Goal: Register for event/course

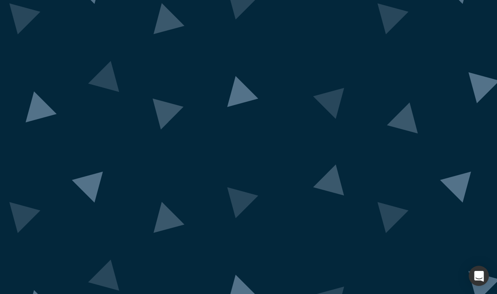
scroll to position [48, 0]
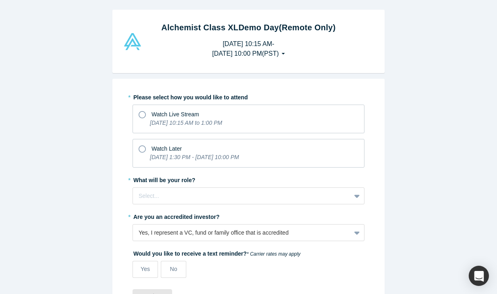
scroll to position [8, 0]
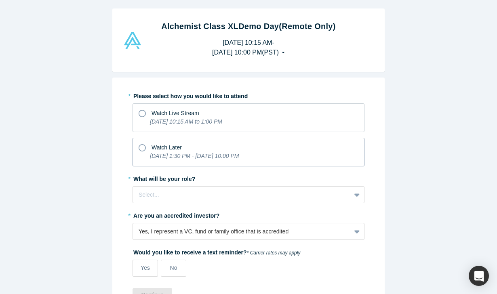
click at [140, 144] on icon at bounding box center [142, 147] width 7 height 7
click at [0, 0] on input "Watch Later [DATE] 1:30 PM - [DATE] 10:00 PM" at bounding box center [0, 0] width 0 height 0
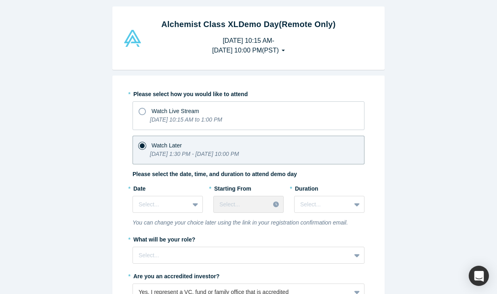
scroll to position [15, 0]
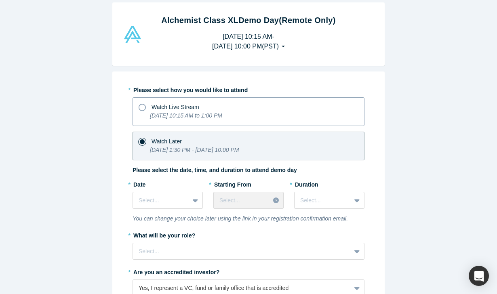
click at [141, 109] on icon at bounding box center [142, 107] width 7 height 7
click at [0, 0] on input "Watch Live Stream [DATE] 10:15 AM to 1:00 PM" at bounding box center [0, 0] width 0 height 0
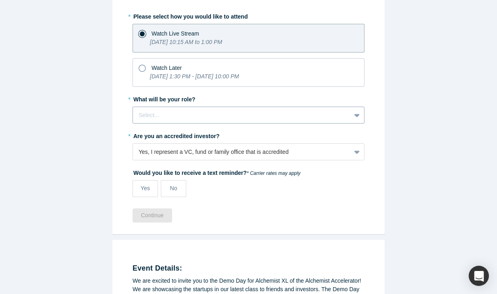
scroll to position [98, 0]
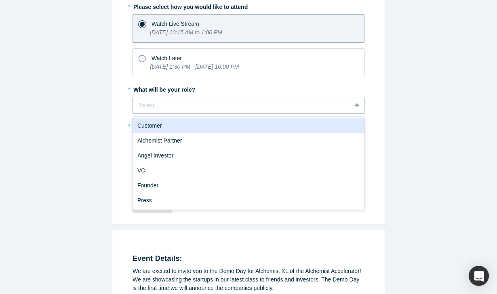
click at [230, 110] on div at bounding box center [242, 106] width 206 height 10
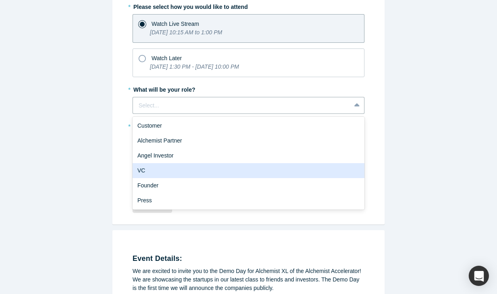
click at [231, 168] on div "VC" at bounding box center [249, 170] width 232 height 15
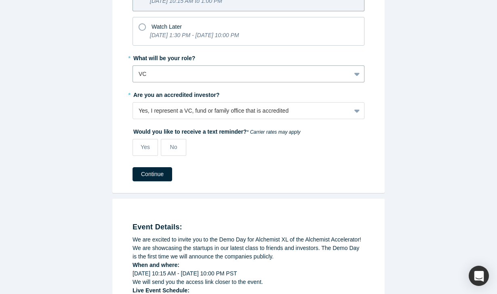
scroll to position [130, 0]
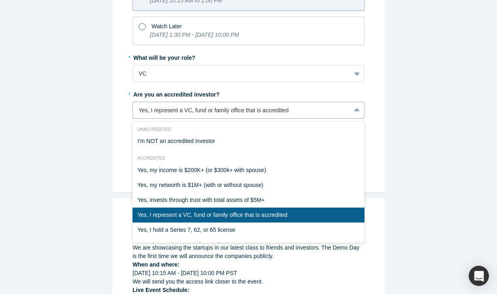
click at [427, 95] on div "Alchemist Class XL Demo Day (Remote Only) [DATE] 10:15 AM - [DATE] 10:00 PM ( P…" at bounding box center [248, 147] width 497 height 294
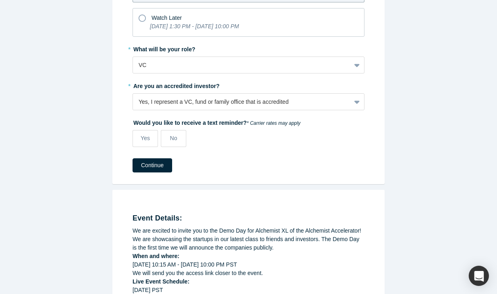
scroll to position [141, 0]
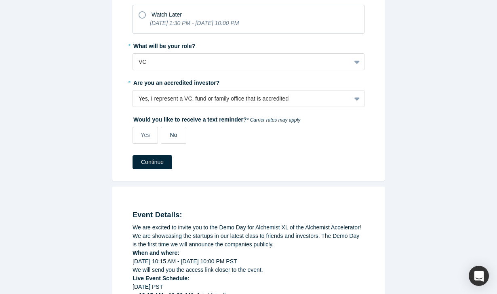
click at [172, 133] on span "No" at bounding box center [173, 135] width 7 height 6
click at [0, 0] on input "No" at bounding box center [0, 0] width 0 height 0
click at [163, 162] on button "Continue" at bounding box center [153, 162] width 40 height 14
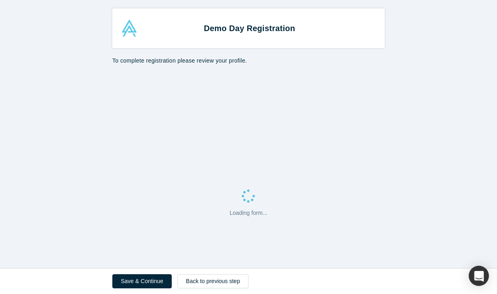
select select "US"
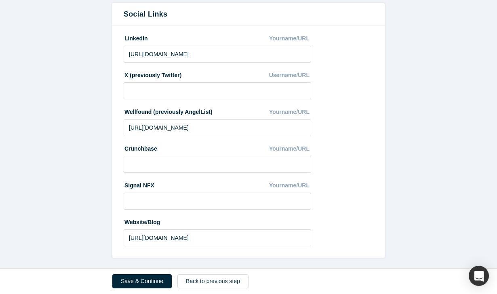
scroll to position [442, 0]
click at [143, 283] on button "Save & Continue" at bounding box center [141, 281] width 59 height 14
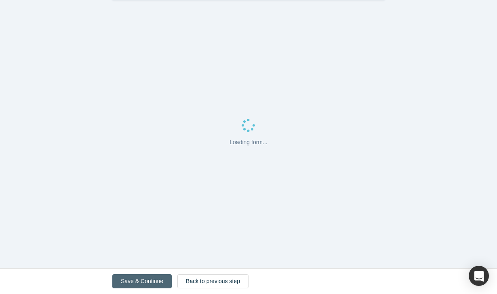
scroll to position [0, 0]
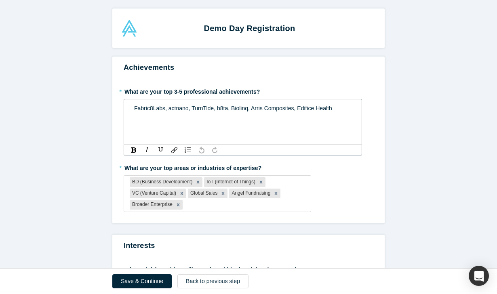
click at [134, 109] on span "Fabric8Labs, actnano, TurnTide, b8ta, Biolinq, Arris Composites, Edifice Health" at bounding box center [233, 108] width 198 height 6
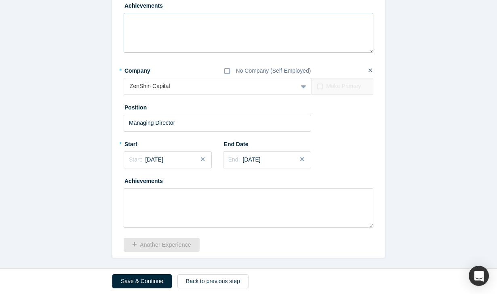
scroll to position [766, 0]
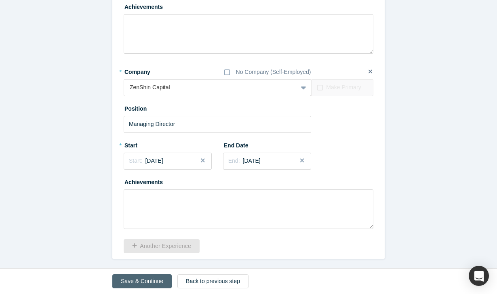
click at [159, 278] on button "Save & Continue" at bounding box center [141, 281] width 59 height 14
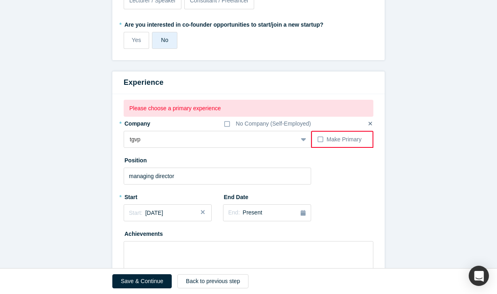
scroll to position [419, 0]
click at [319, 136] on icon at bounding box center [321, 139] width 6 height 6
click at [0, 0] on input "Make Primary" at bounding box center [0, 0] width 0 height 0
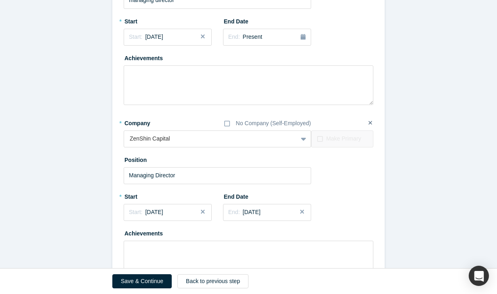
scroll to position [702, 0]
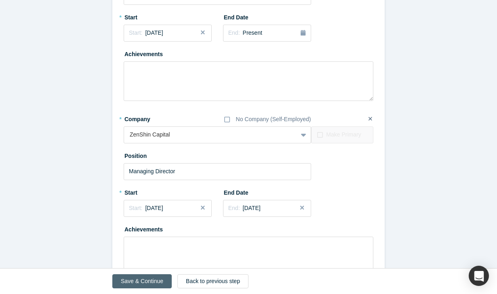
click at [126, 279] on button "Save & Continue" at bounding box center [141, 281] width 59 height 14
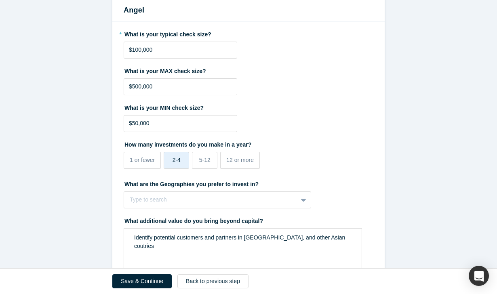
scroll to position [430, 0]
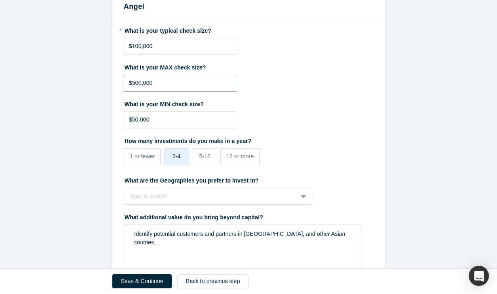
click at [135, 75] on input "$500,000" at bounding box center [181, 83] width 114 height 17
type input "$3"
type input "$4"
click at [216, 75] on input "$110,100,100,010,000" at bounding box center [181, 83] width 114 height 17
type input "$1"
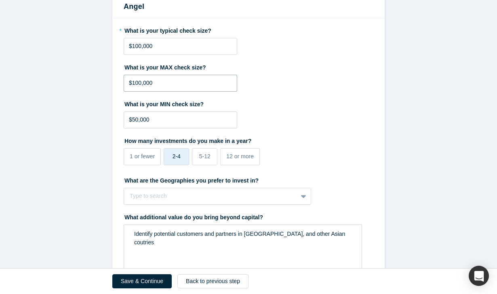
type input "$1,000,000"
click at [134, 111] on input "$50,000" at bounding box center [181, 119] width 114 height 17
type input "$100,000"
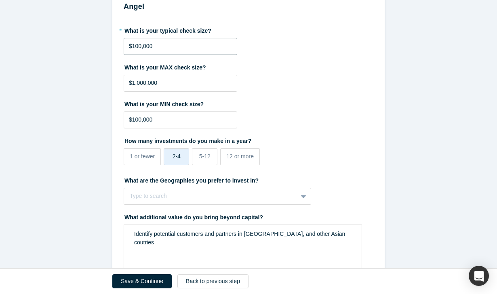
click at [134, 38] on input "$100,000" at bounding box center [181, 46] width 114 height 17
type input "$200,000"
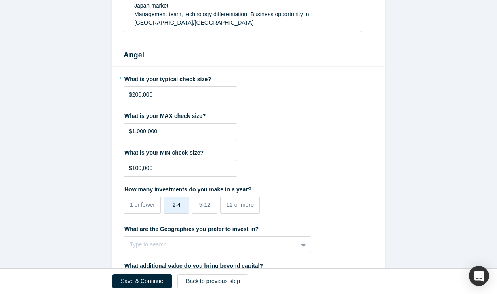
scroll to position [363, 0]
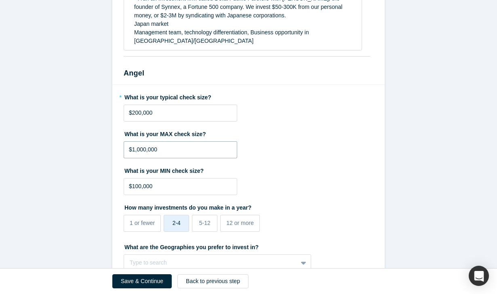
click at [134, 141] on input "$1,000,000" at bounding box center [181, 149] width 114 height 17
type input "$3,000,000"
click at [295, 167] on div "What is your MIN check size? $100,000" at bounding box center [249, 179] width 250 height 31
drag, startPoint x: 157, startPoint y: 168, endPoint x: 123, endPoint y: 166, distance: 34.0
click at [123, 166] on div "* What is your typical check size? $200,000 What is your MAX check size? $3,000…" at bounding box center [248, 242] width 272 height 314
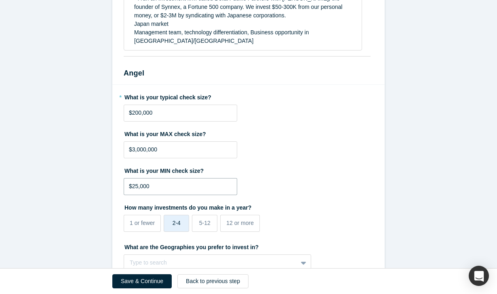
type input "$250,000"
click at [75, 233] on form "Alchemist Portfolio Here you can add Alchemist Companies you have invested in. …" at bounding box center [248, 45] width 497 height 705
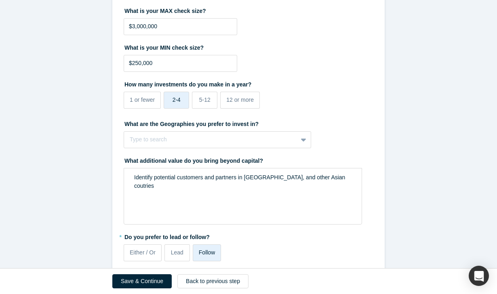
scroll to position [486, 0]
click at [130, 282] on button "Save & Continue" at bounding box center [141, 281] width 59 height 14
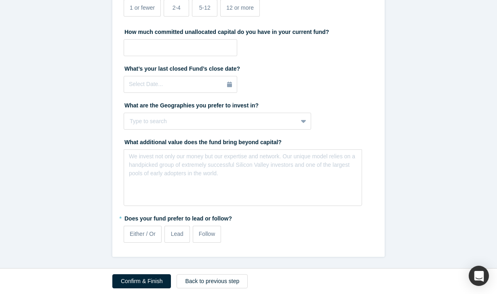
scroll to position [246, 0]
click at [139, 282] on button "Confirm & Finish" at bounding box center [141, 281] width 59 height 14
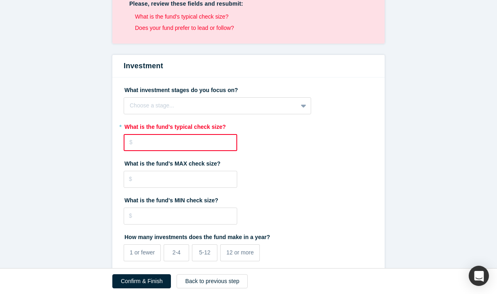
scroll to position [72, 0]
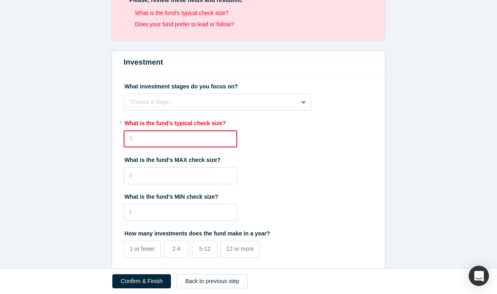
click at [212, 143] on input "tel" at bounding box center [181, 138] width 114 height 17
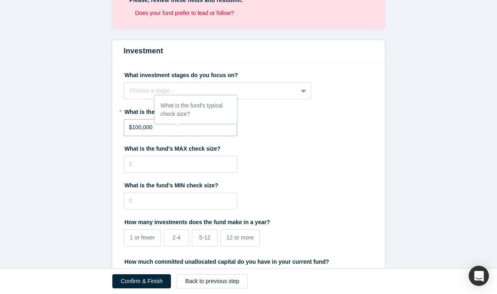
type input "$1,000,000"
click at [328, 173] on fieldset "What investment stages do you focus on? Choose a stage... To pick up a draggabl…" at bounding box center [249, 274] width 250 height 413
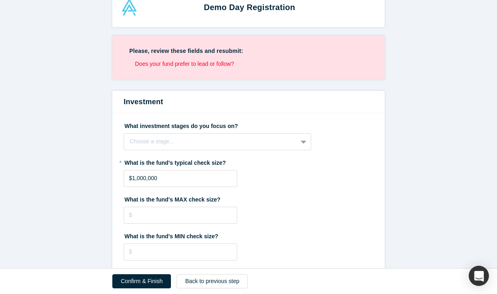
scroll to position [22, 0]
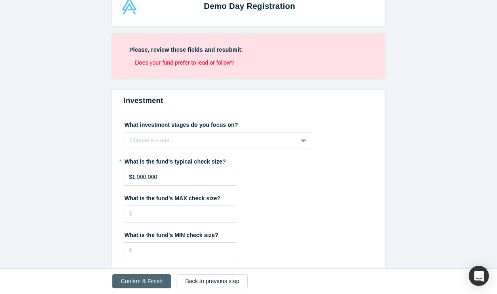
click at [145, 283] on button "Confirm & Finish" at bounding box center [141, 281] width 59 height 14
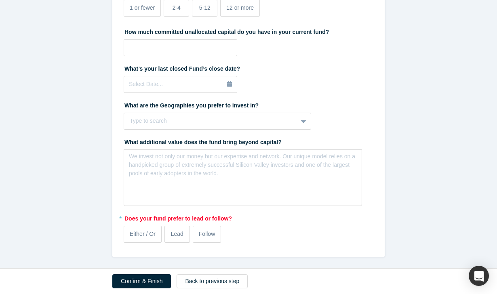
scroll to position [302, 0]
click at [212, 233] on span "Follow" at bounding box center [207, 234] width 16 height 6
click at [0, 0] on input "Follow" at bounding box center [0, 0] width 0 height 0
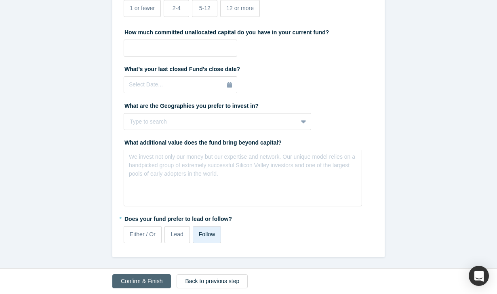
click at [147, 283] on button "Confirm & Finish" at bounding box center [141, 281] width 59 height 14
